Goal: Use online tool/utility: Utilize a website feature to perform a specific function

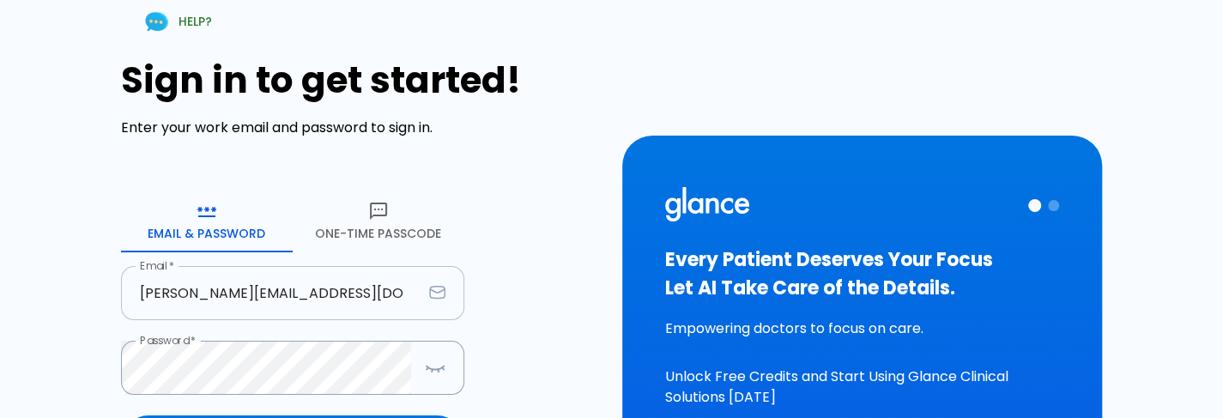
scroll to position [215, 0]
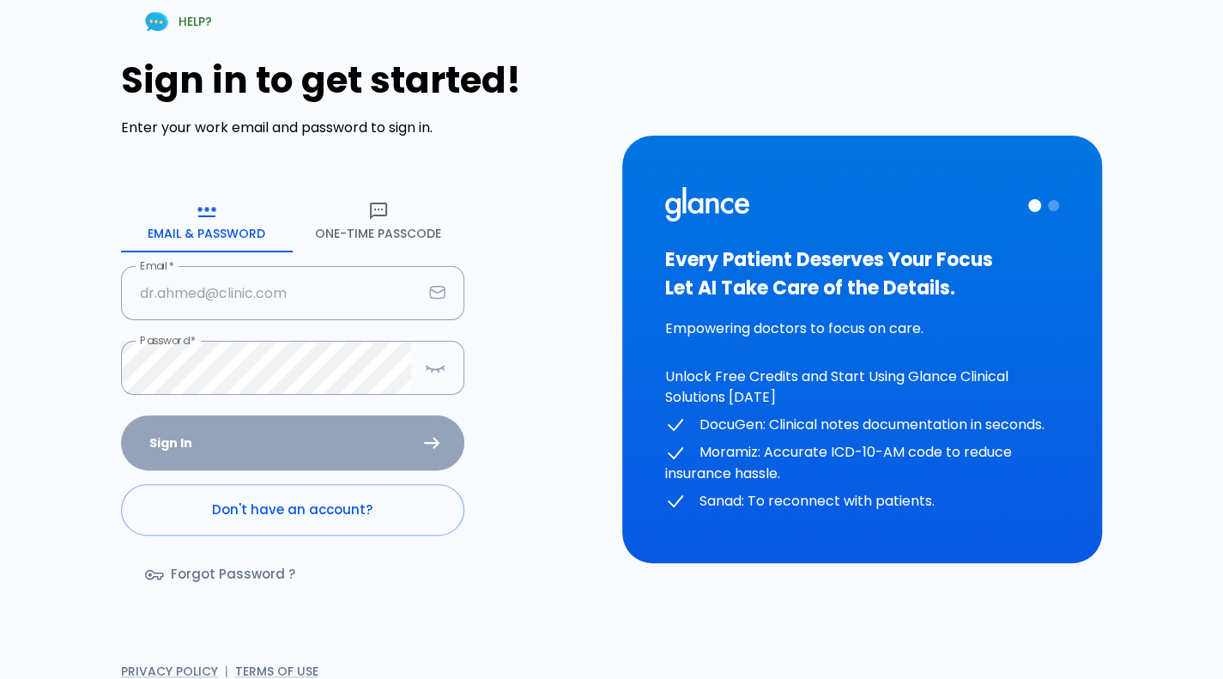
type input "[PERSON_NAME][EMAIL_ADDRESS][DOMAIN_NAME]"
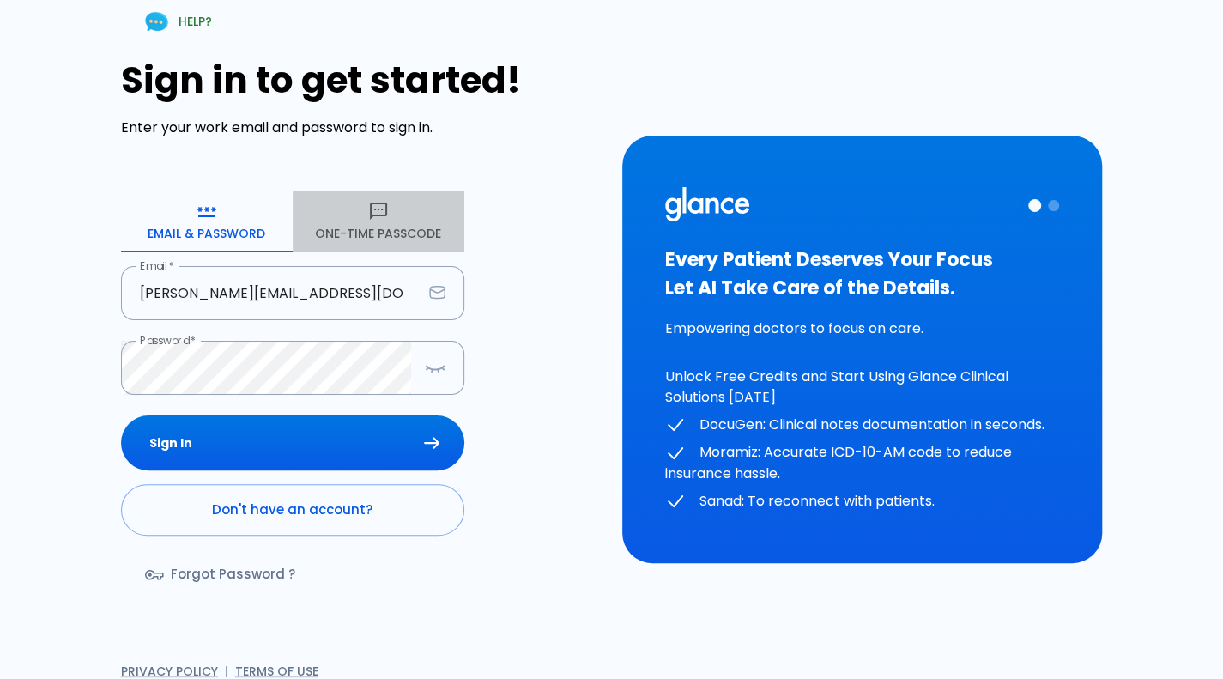
click at [367, 234] on button "One-Time Passcode" at bounding box center [379, 222] width 172 height 62
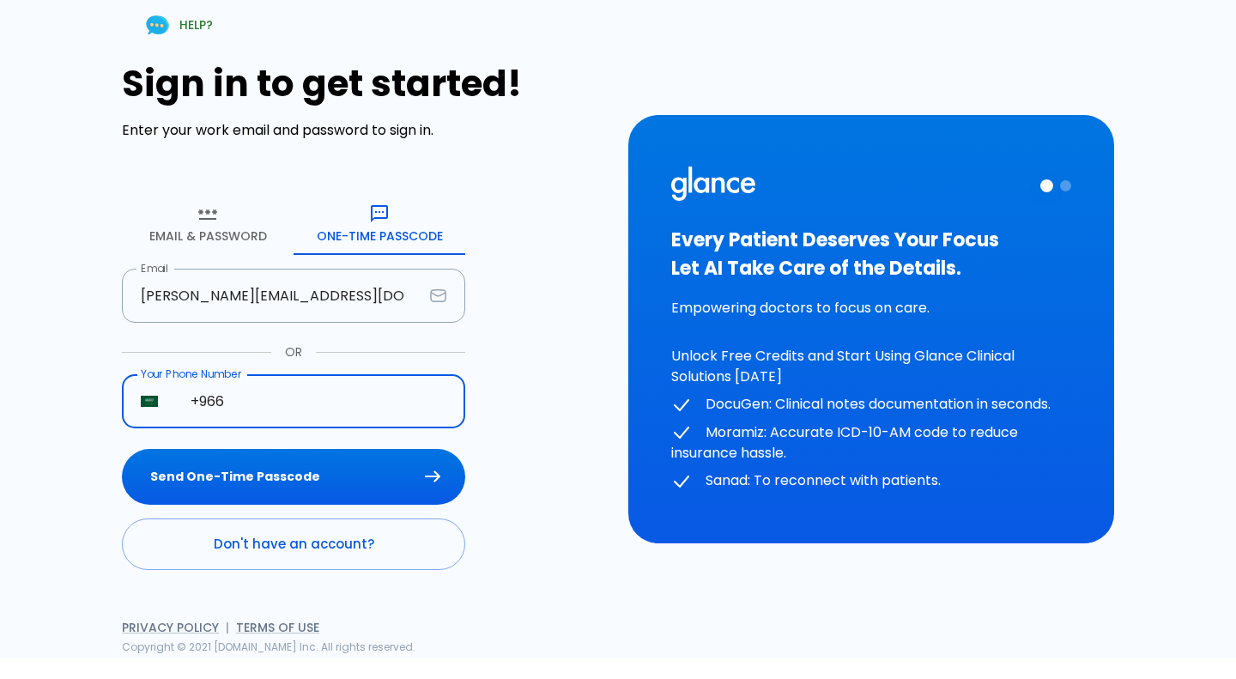
click at [318, 379] on input "+966" at bounding box center [319, 401] width 294 height 54
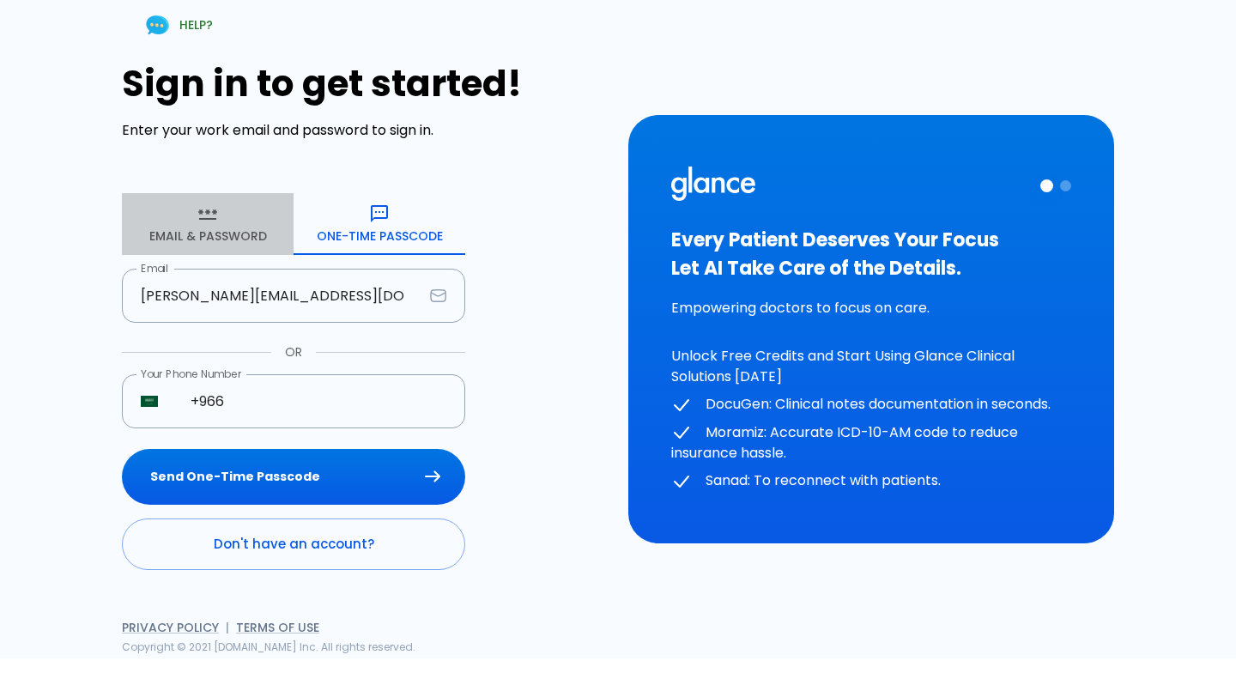
click at [197, 212] on icon "button" at bounding box center [207, 213] width 21 height 21
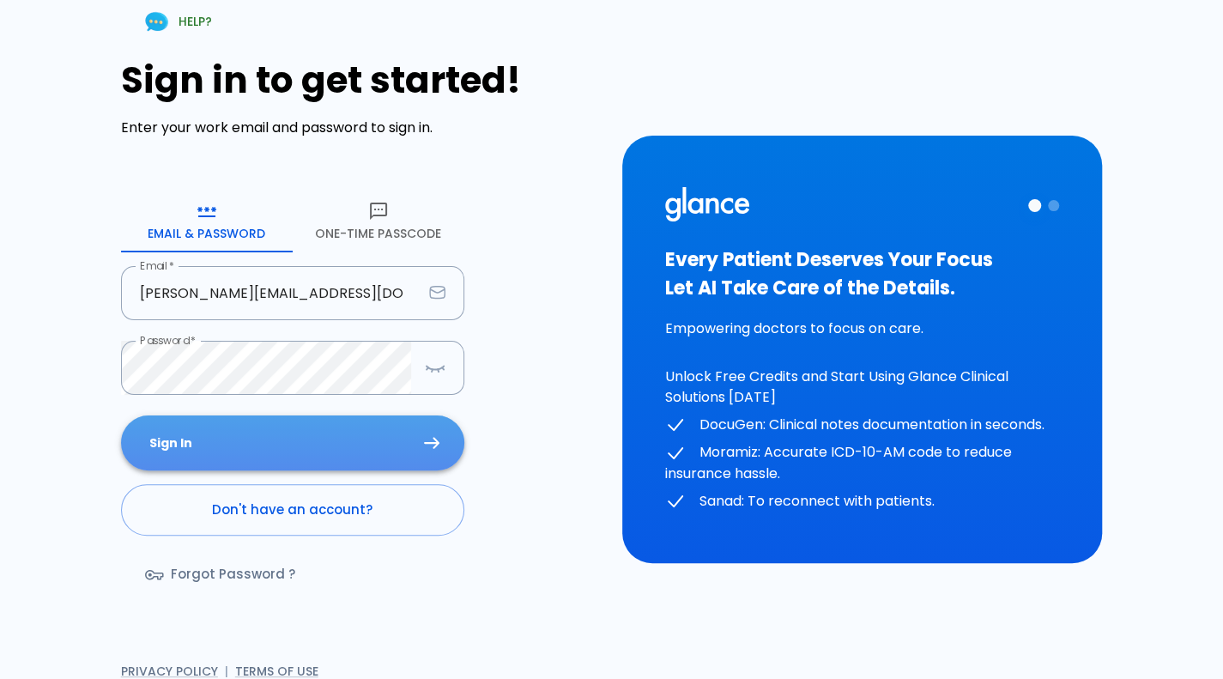
click at [275, 442] on button "Sign In" at bounding box center [292, 443] width 343 height 56
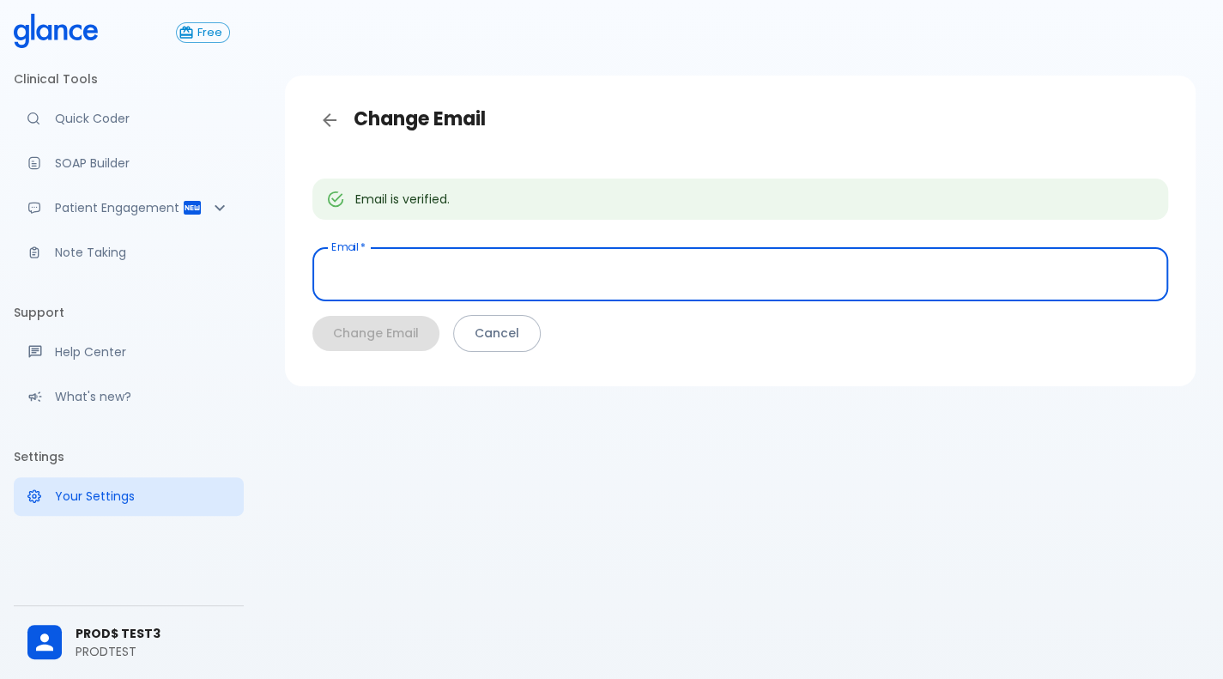
click at [972, 288] on input "text" at bounding box center [740, 274] width 856 height 54
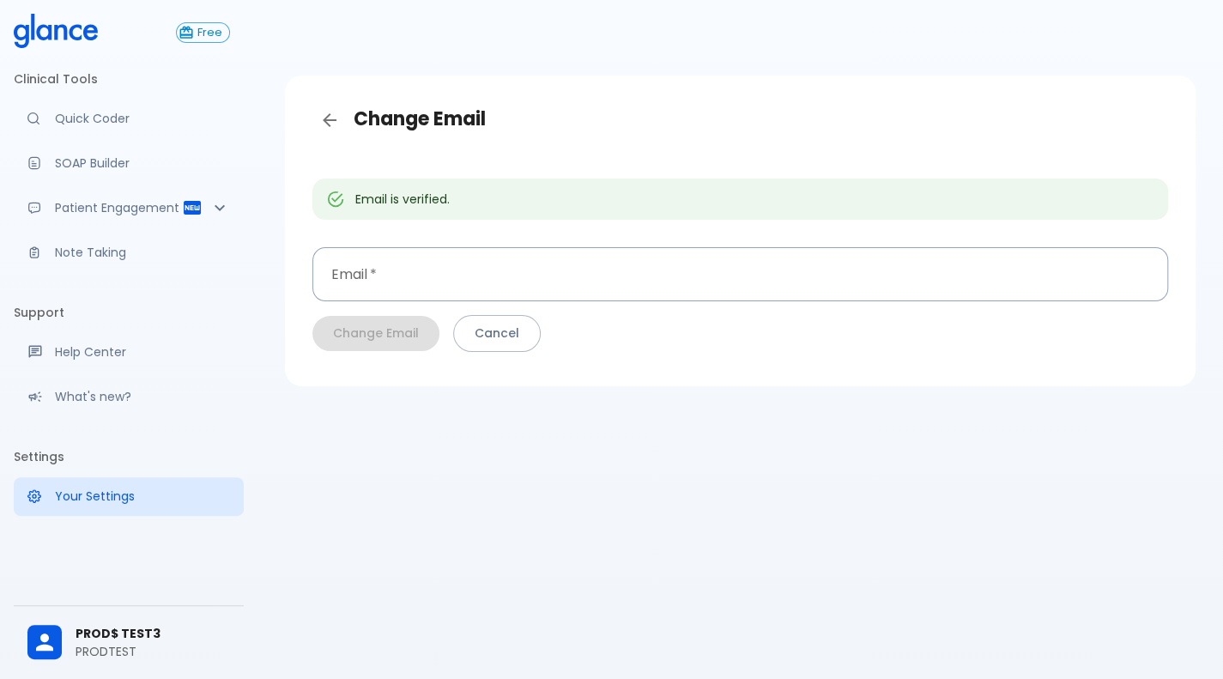
click at [113, 227] on ul "Clinical Tools Quick Coder SOAP Builder Patient Engagement Note Taking" at bounding box center [129, 171] width 230 height 227
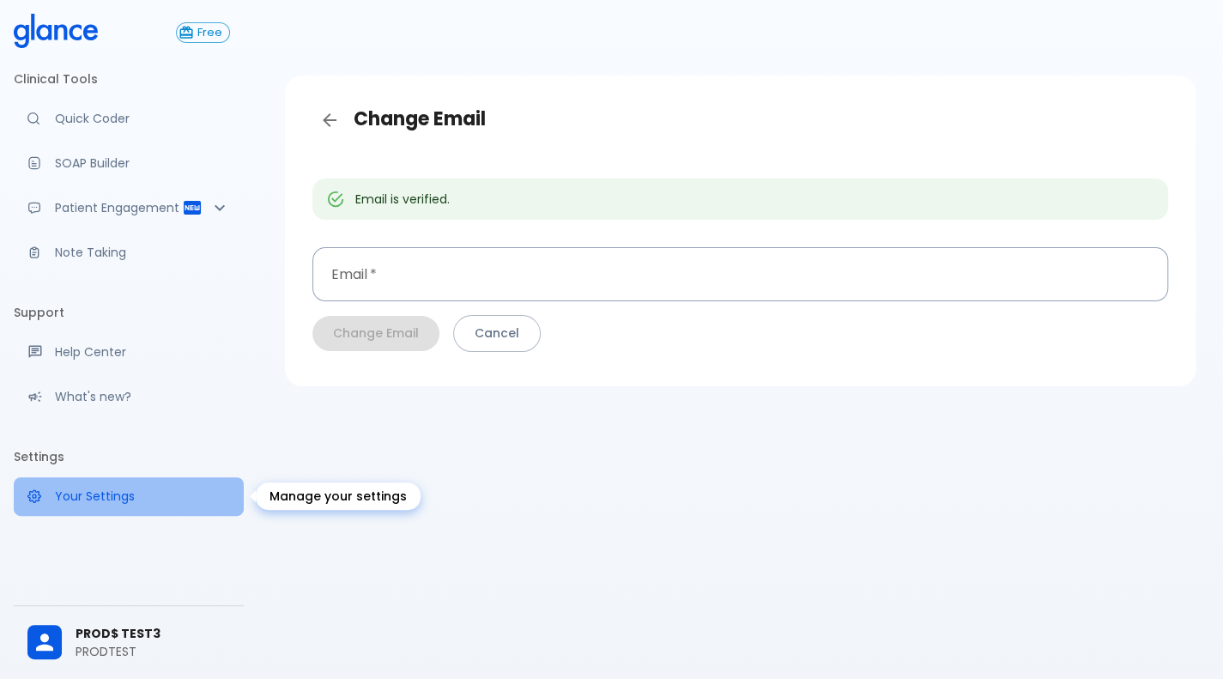
click at [69, 498] on p "Your Settings" at bounding box center [142, 496] width 175 height 17
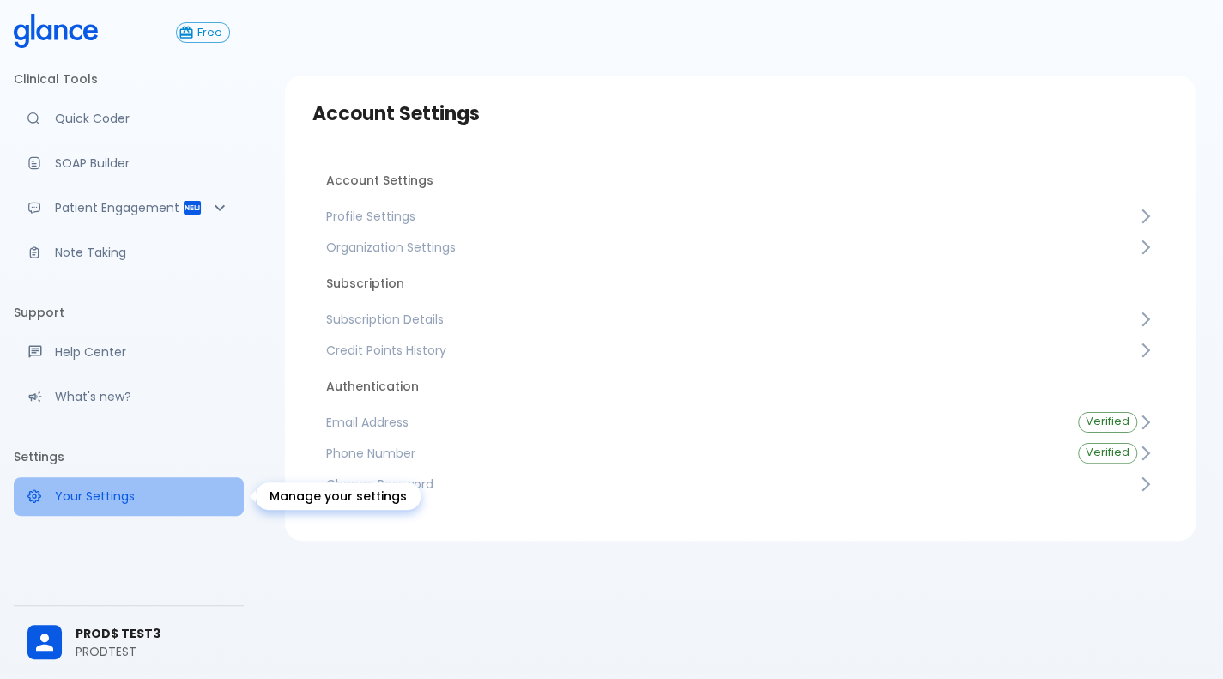
click at [69, 498] on p "Your Settings" at bounding box center [142, 496] width 175 height 17
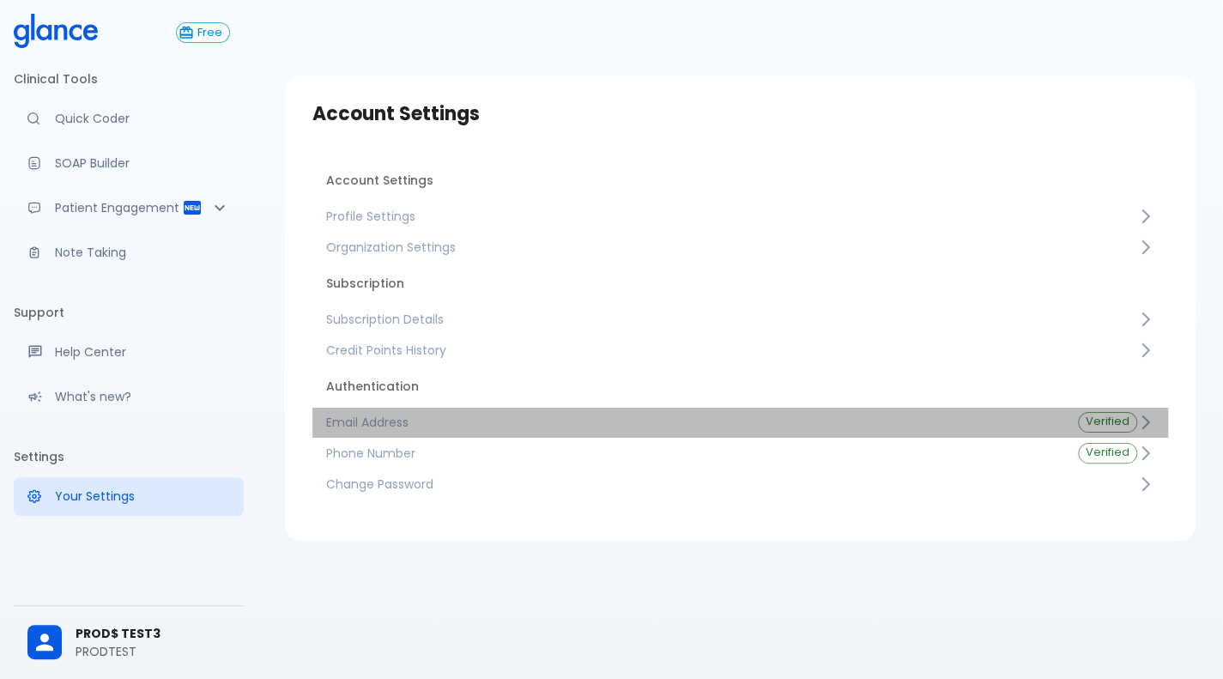
click at [355, 415] on span "Email Address" at bounding box center [688, 422] width 725 height 17
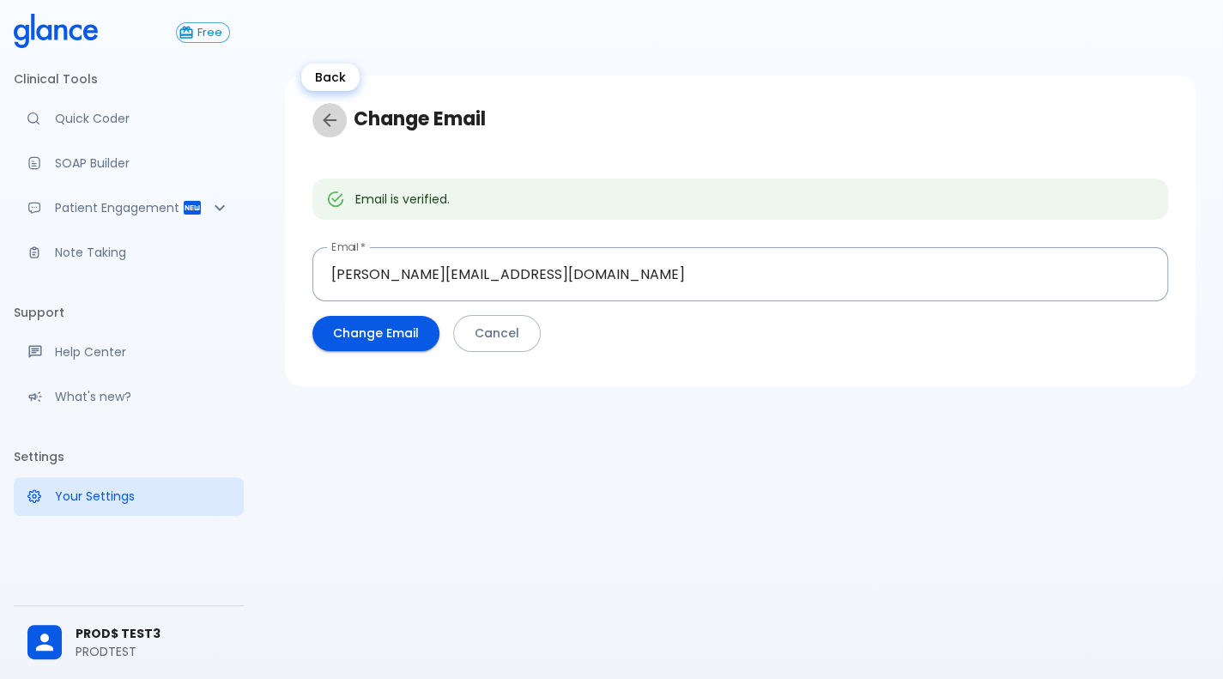
click at [335, 126] on icon "Back" at bounding box center [329, 120] width 21 height 21
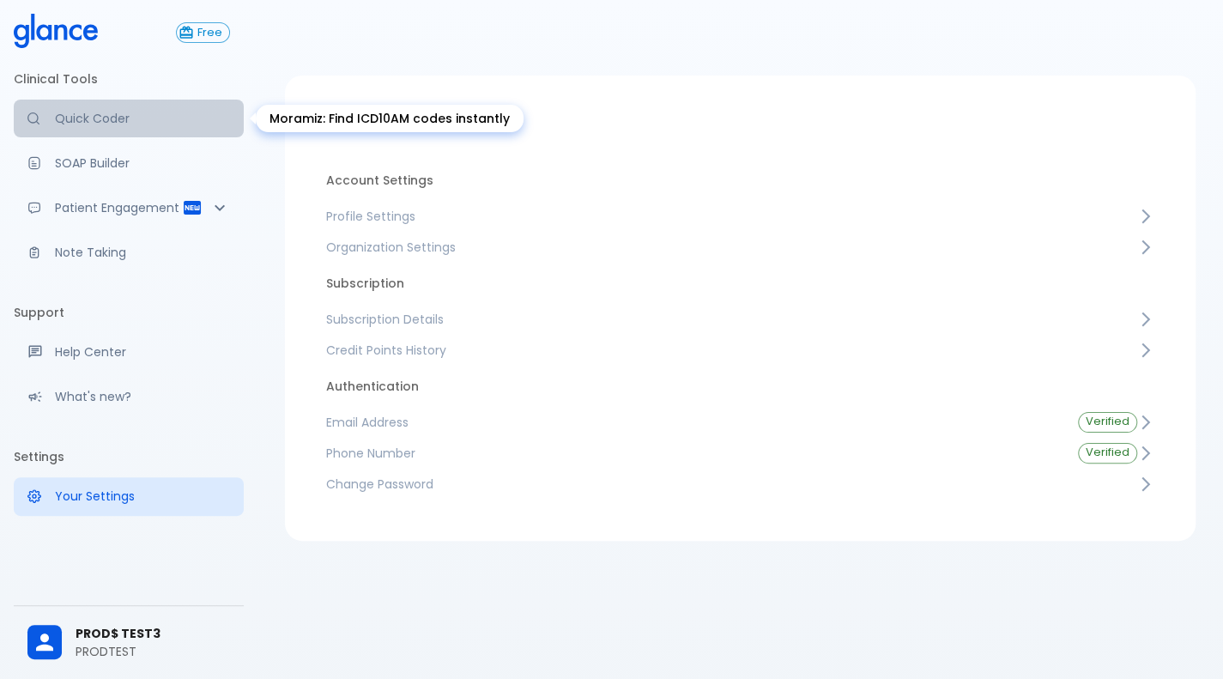
click at [155, 124] on p "Quick Coder" at bounding box center [142, 118] width 175 height 17
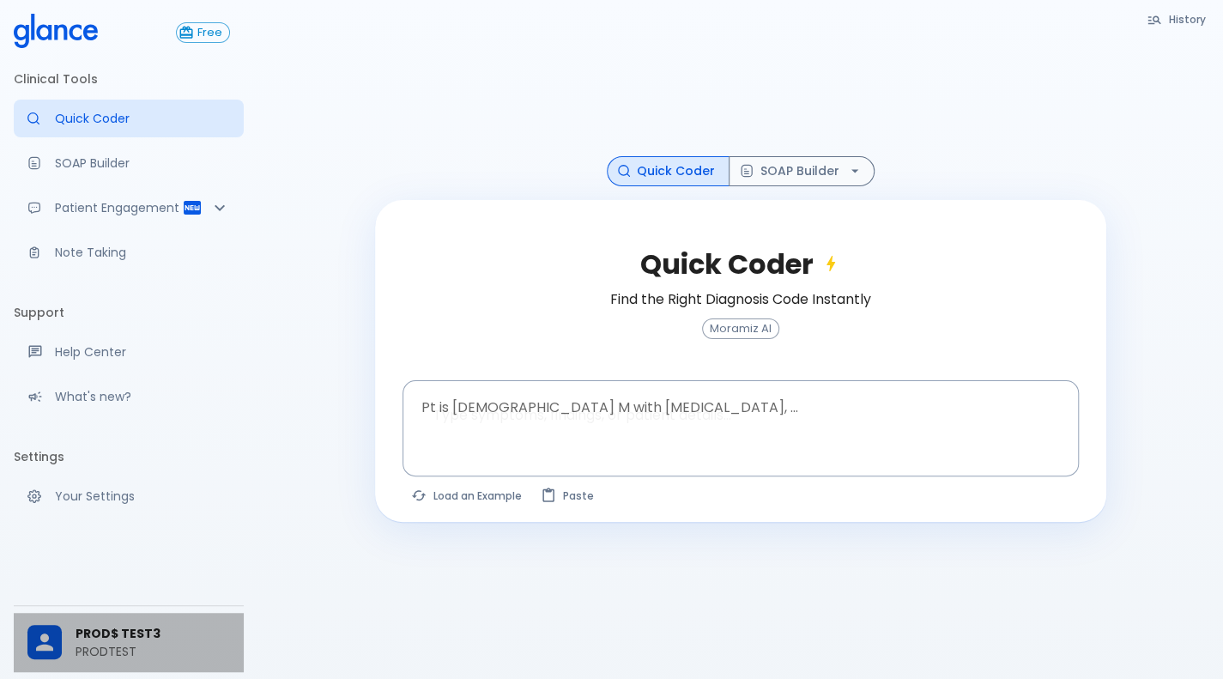
click at [197, 641] on span "PROD$ TEST3" at bounding box center [153, 634] width 155 height 18
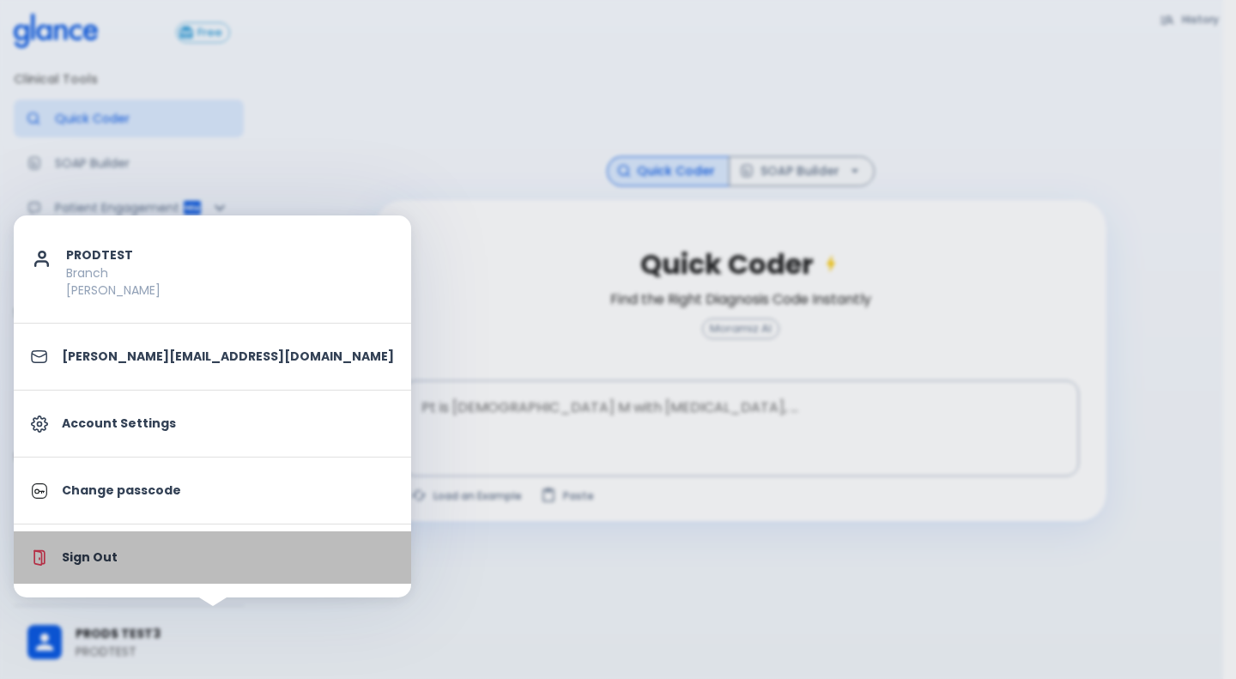
click at [216, 551] on p "Sign Out" at bounding box center [228, 558] width 332 height 18
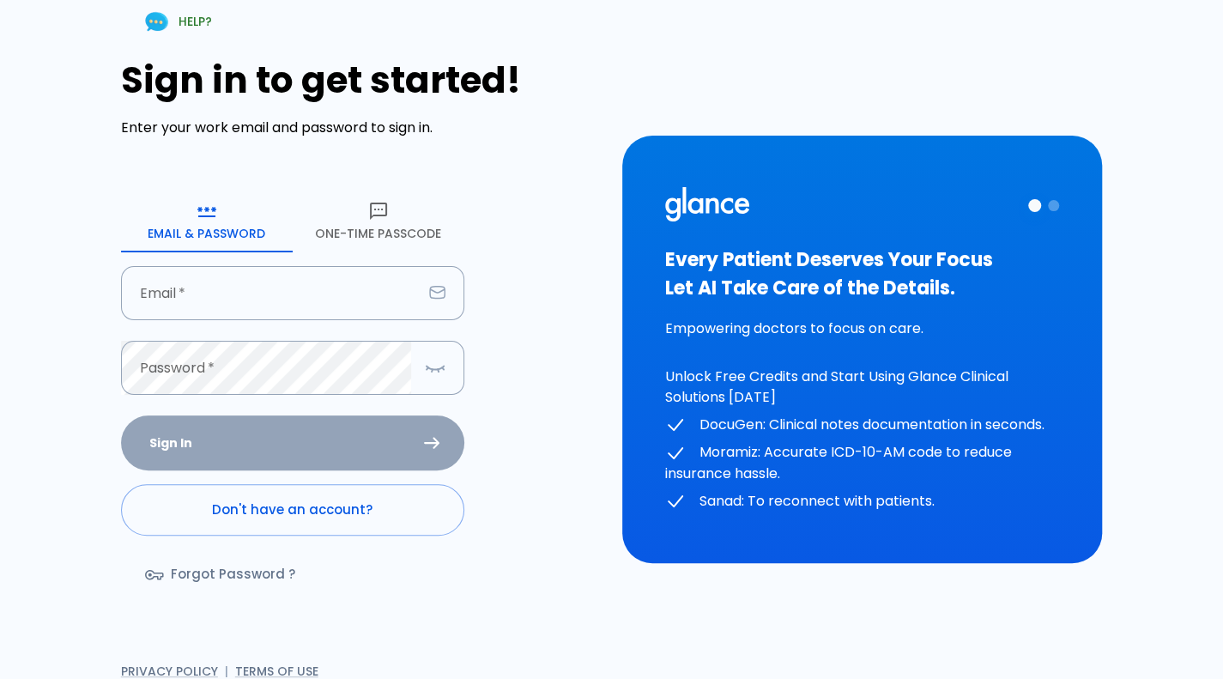
type input "[PERSON_NAME][EMAIL_ADDRESS][DOMAIN_NAME]"
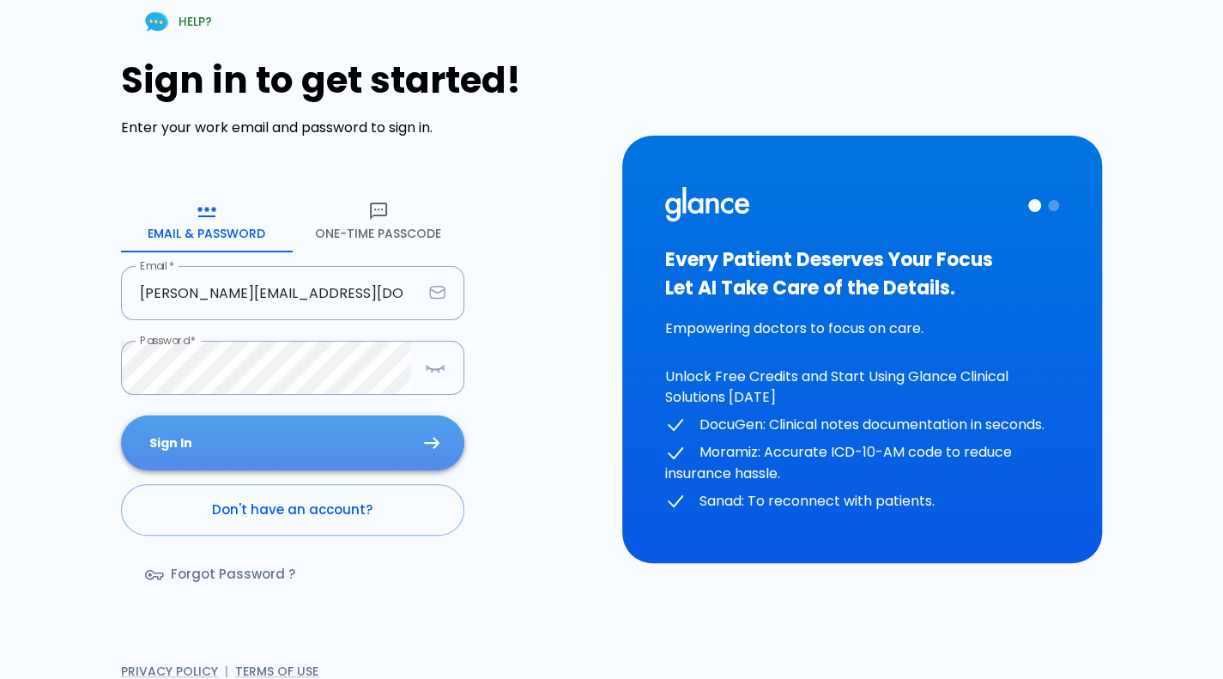
click at [288, 448] on button "Sign In" at bounding box center [292, 443] width 343 height 56
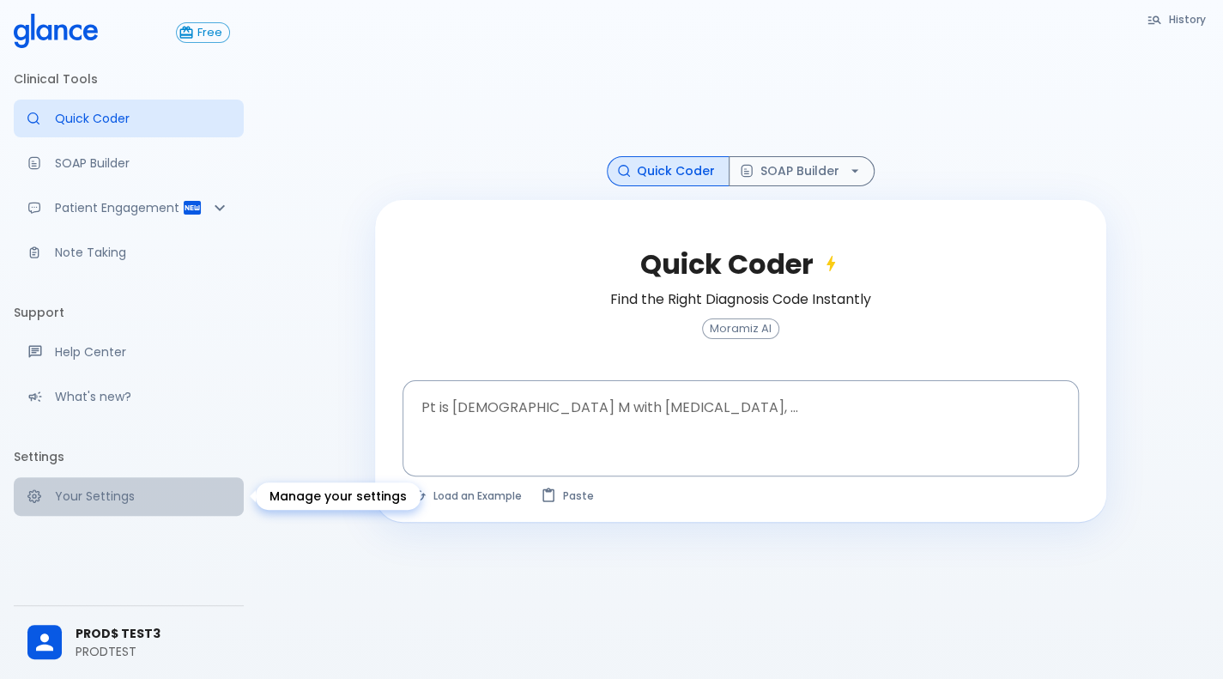
click at [174, 488] on p "Your Settings" at bounding box center [142, 496] width 175 height 17
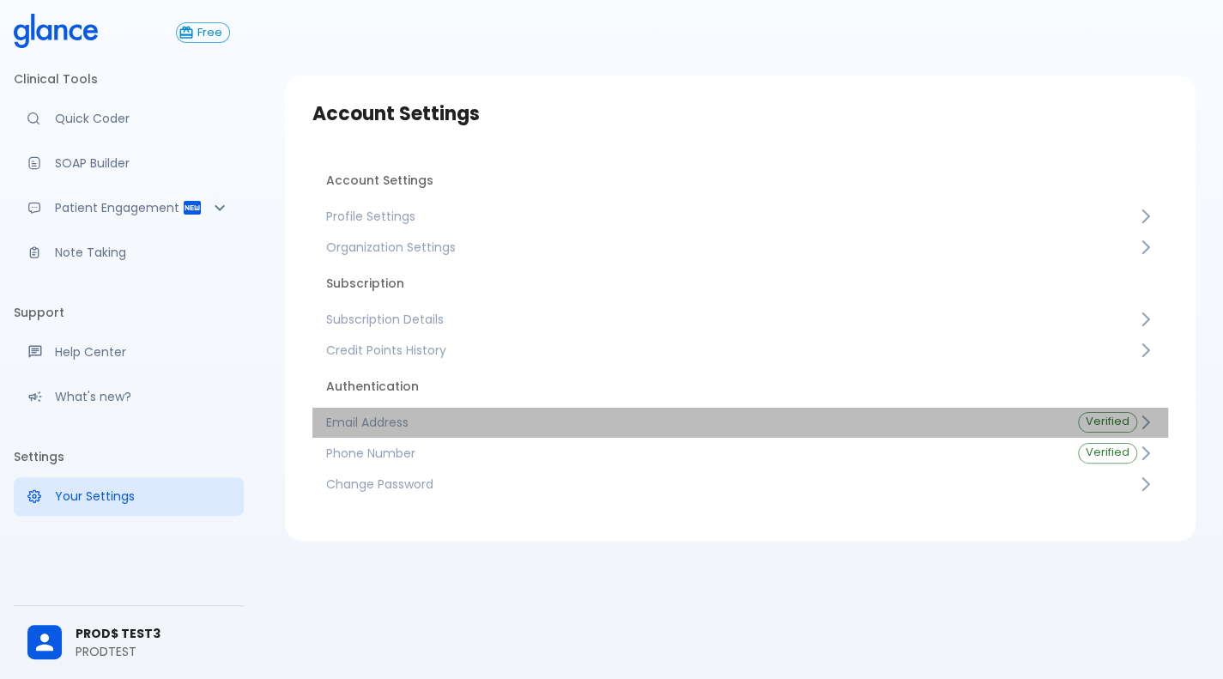
click at [406, 422] on span "Email Address" at bounding box center [688, 422] width 725 height 17
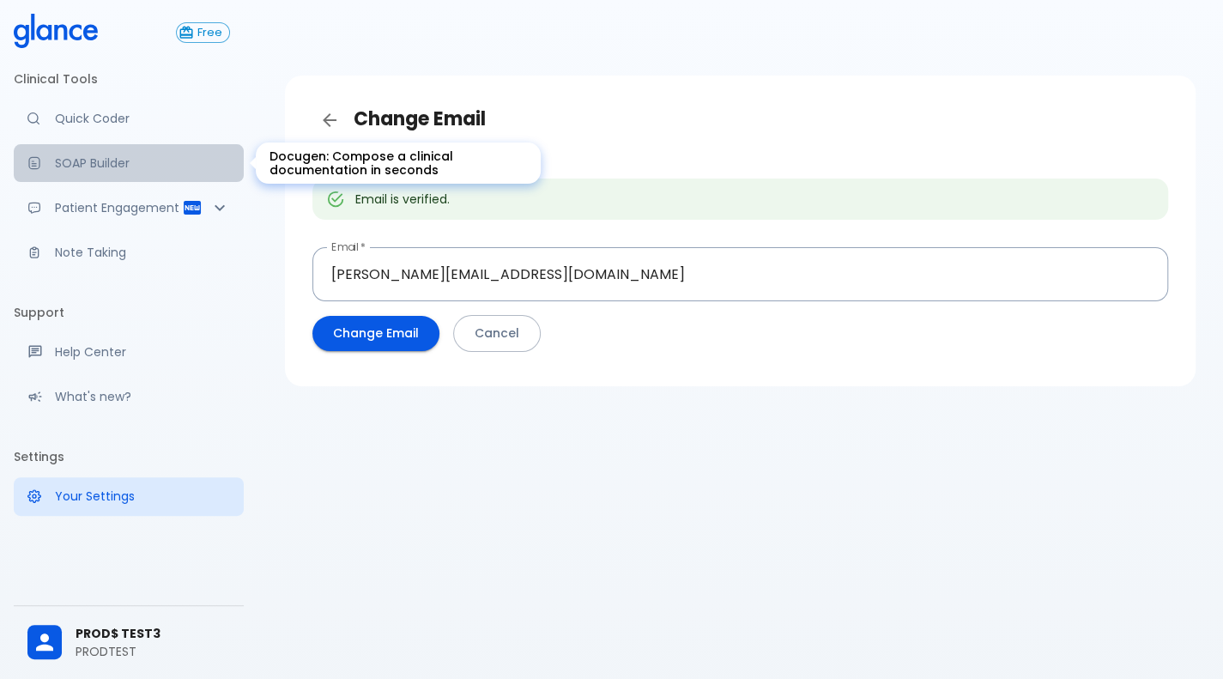
click at [98, 155] on p "SOAP Builder" at bounding box center [142, 163] width 175 height 17
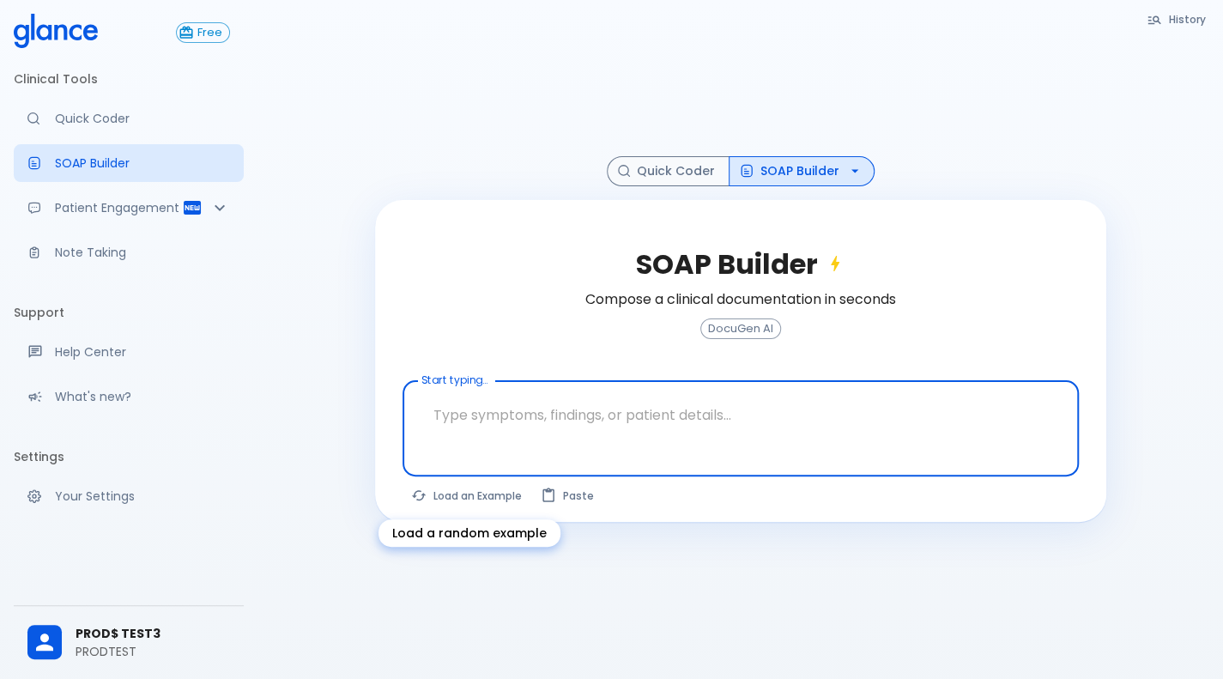
click at [493, 500] on button "Load an Example" at bounding box center [468, 495] width 130 height 25
type textarea "62M, HTN, acute tearing chest pain to back, BP 170/95, asymmetric pulses, CT an…"
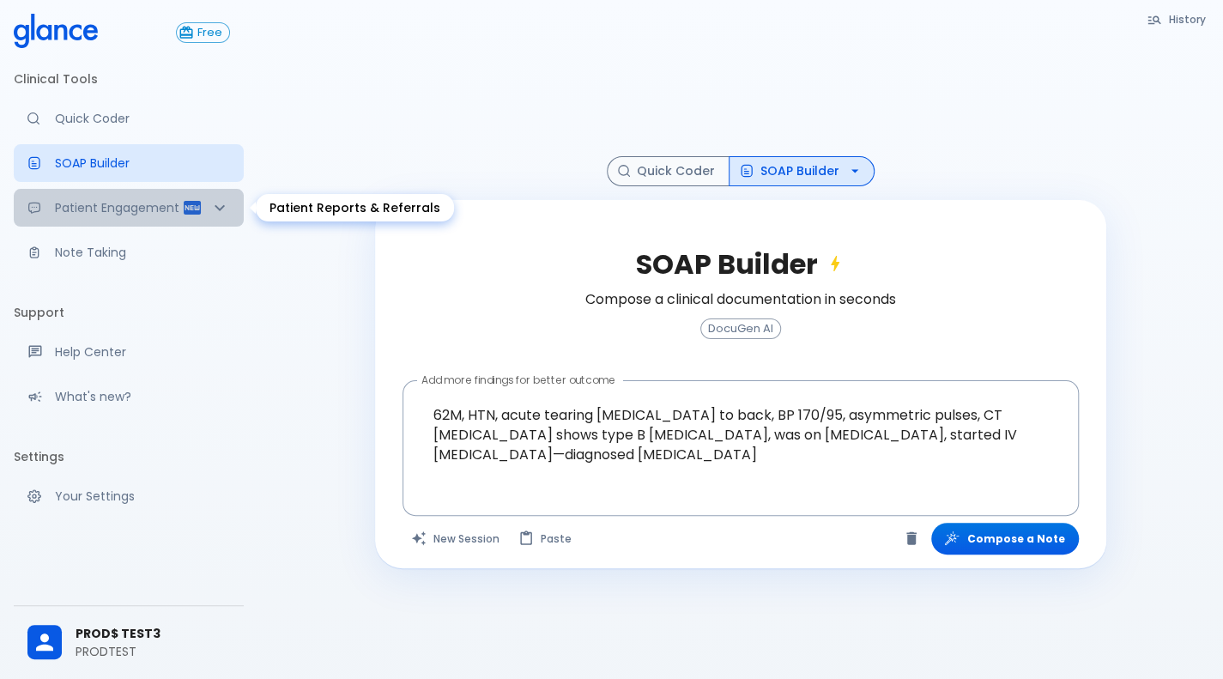
click at [107, 222] on div "Patient Engagement" at bounding box center [129, 208] width 230 height 38
